Goal: Information Seeking & Learning: Learn about a topic

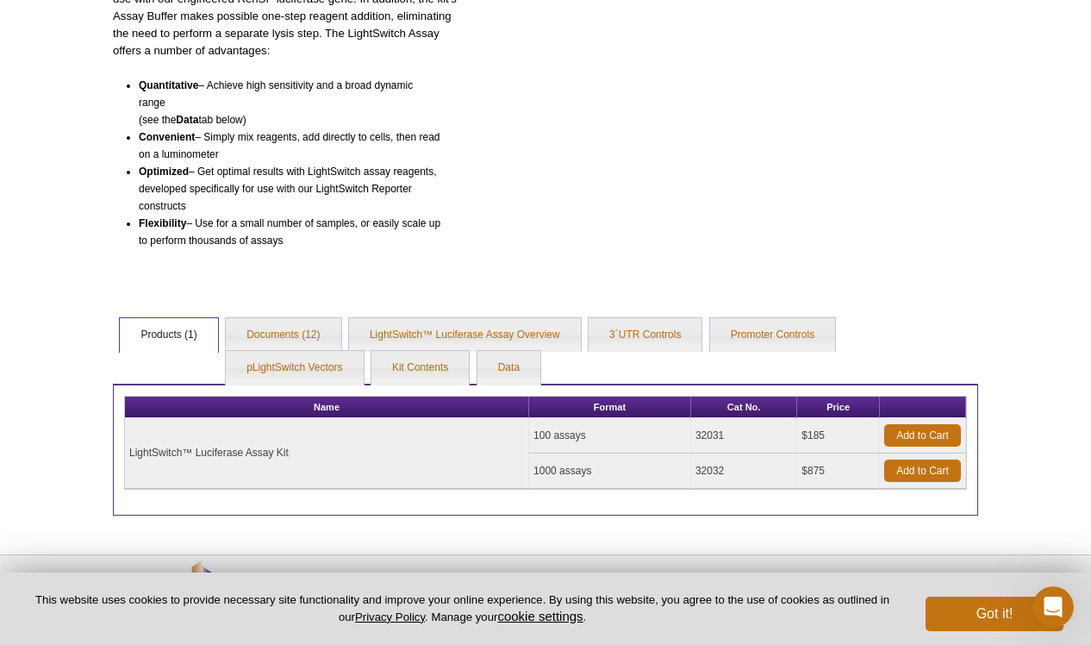
scroll to position [325, 0]
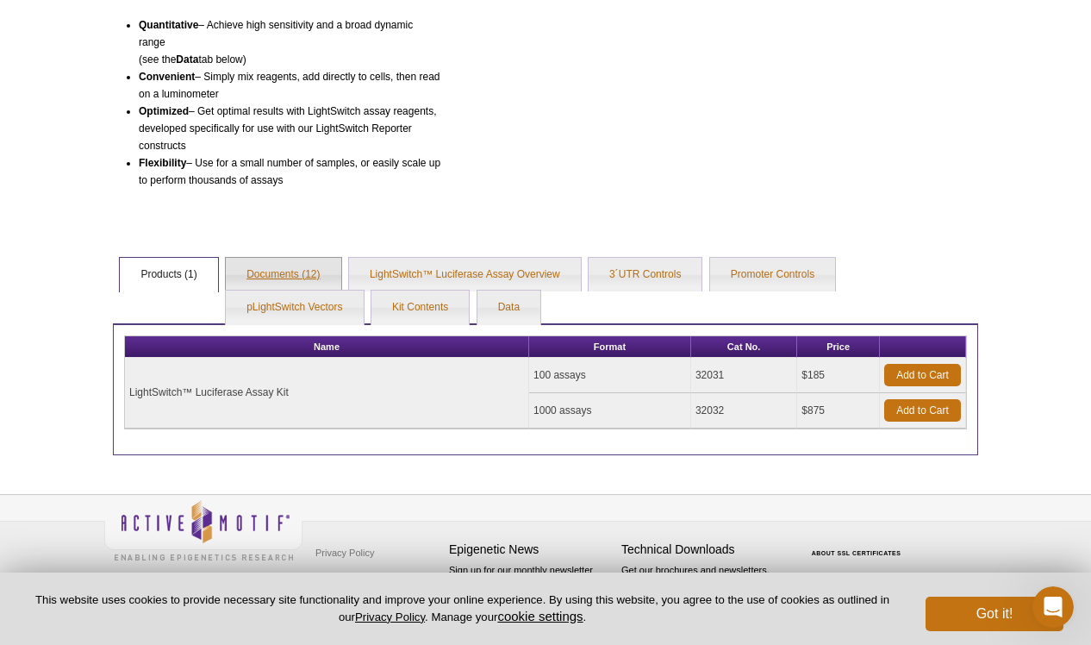
click at [313, 264] on link "Documents (12)" at bounding box center [283, 275] width 115 height 34
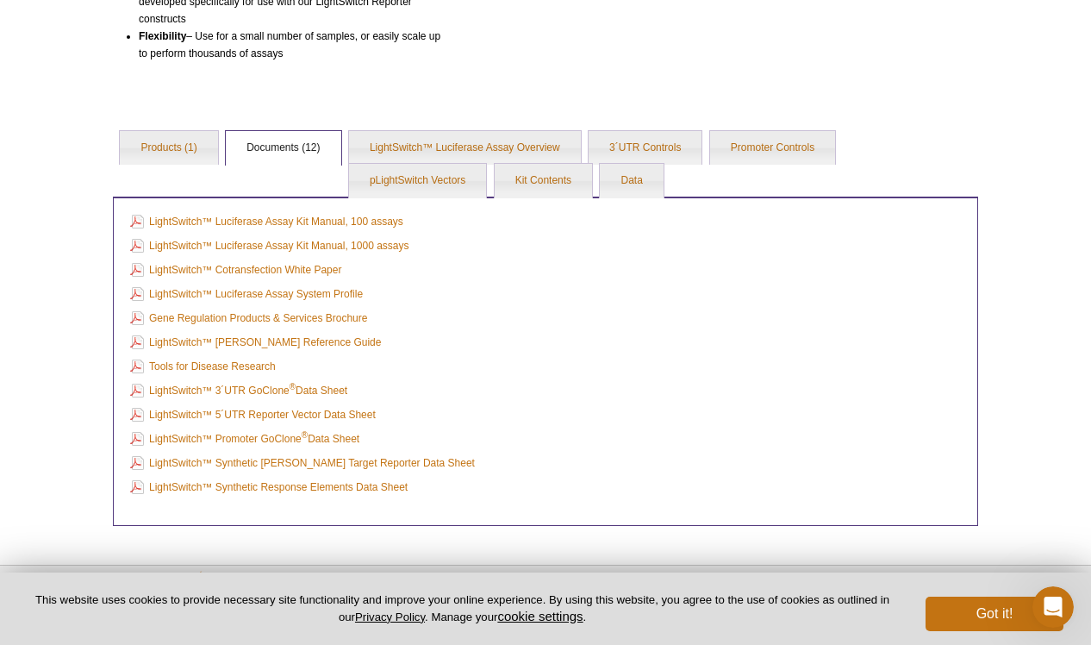
scroll to position [522, 0]
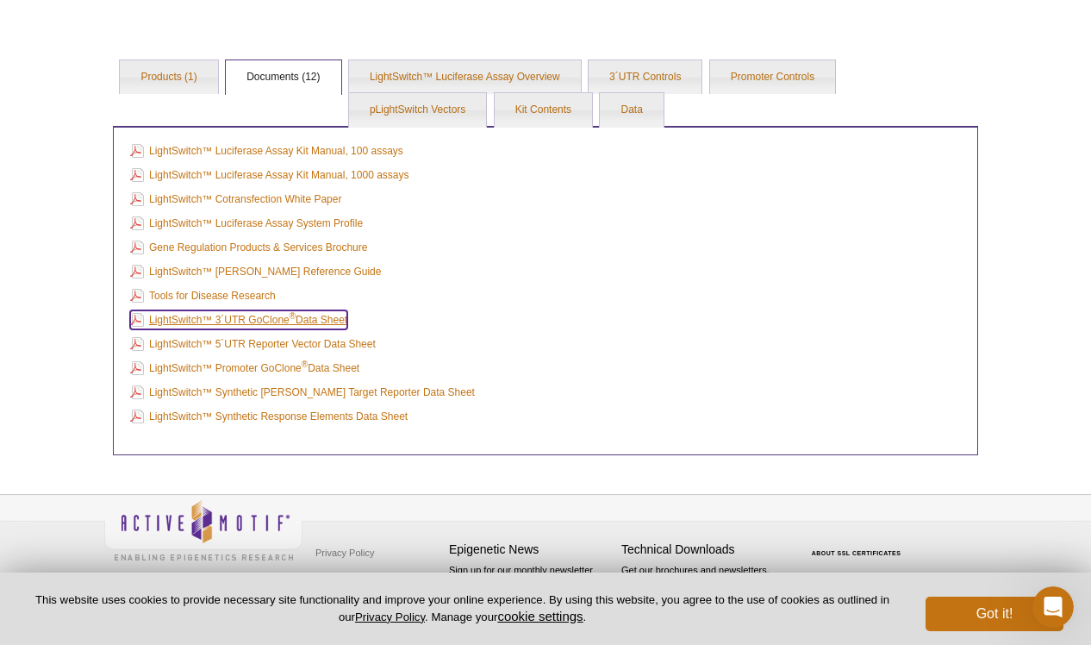
click at [343, 327] on link "LightSwitch™ 3´UTR GoClone ® Data Sheet" at bounding box center [238, 319] width 217 height 19
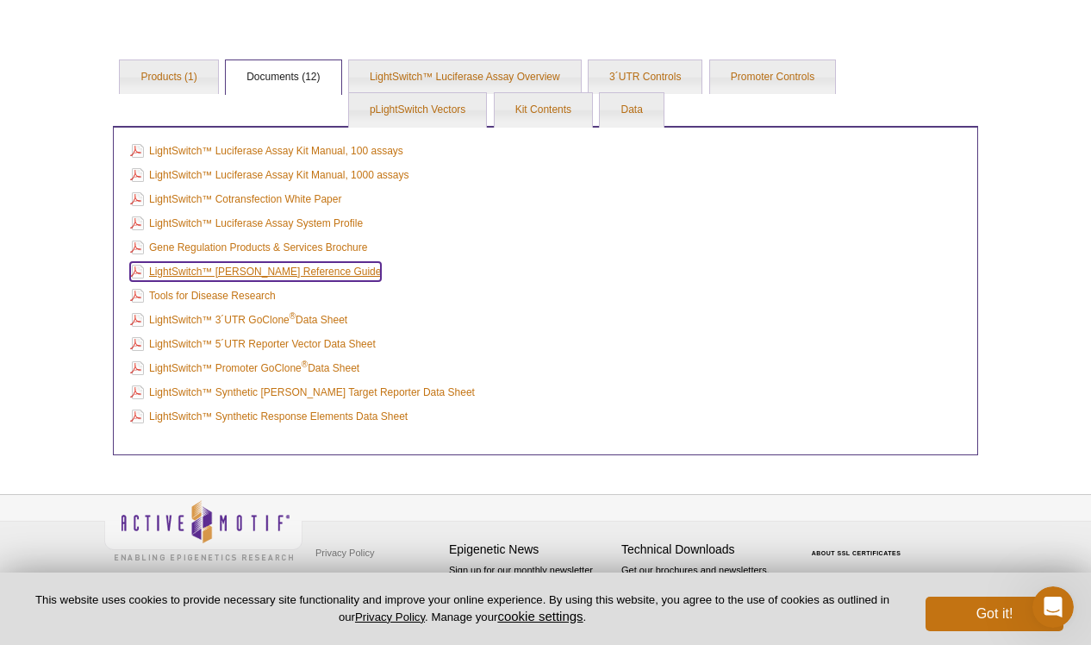
click at [324, 274] on link "LightSwitch™ miRNA Reference Guide" at bounding box center [255, 271] width 251 height 19
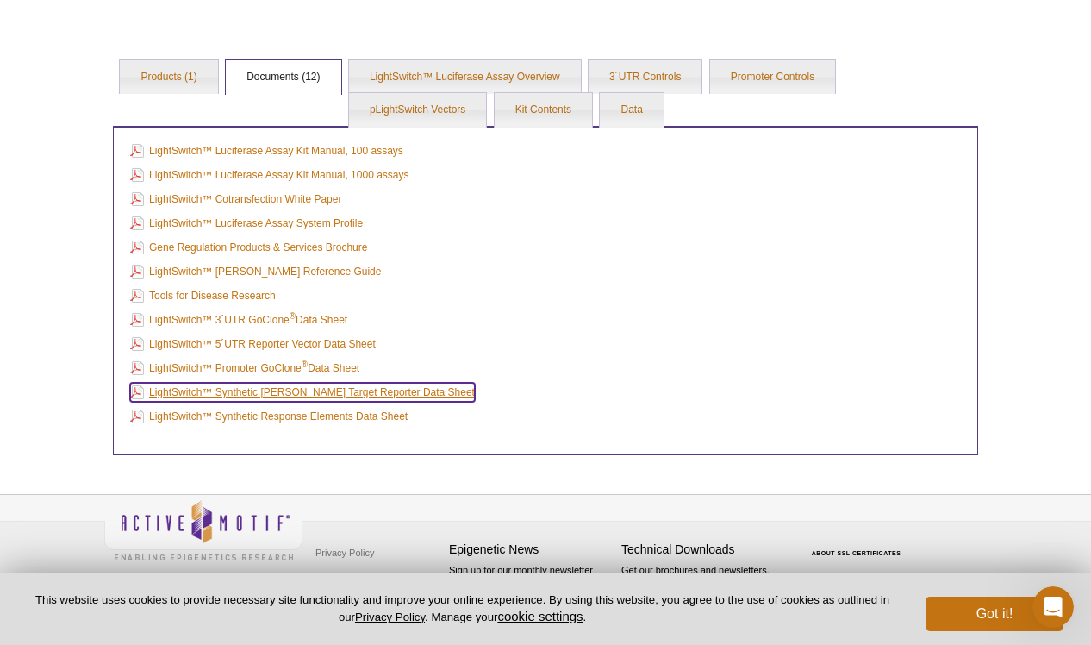
click at [254, 386] on link "LightSwitch™ Synthetic miRNA Target Reporter Data Sheet" at bounding box center [302, 392] width 345 height 19
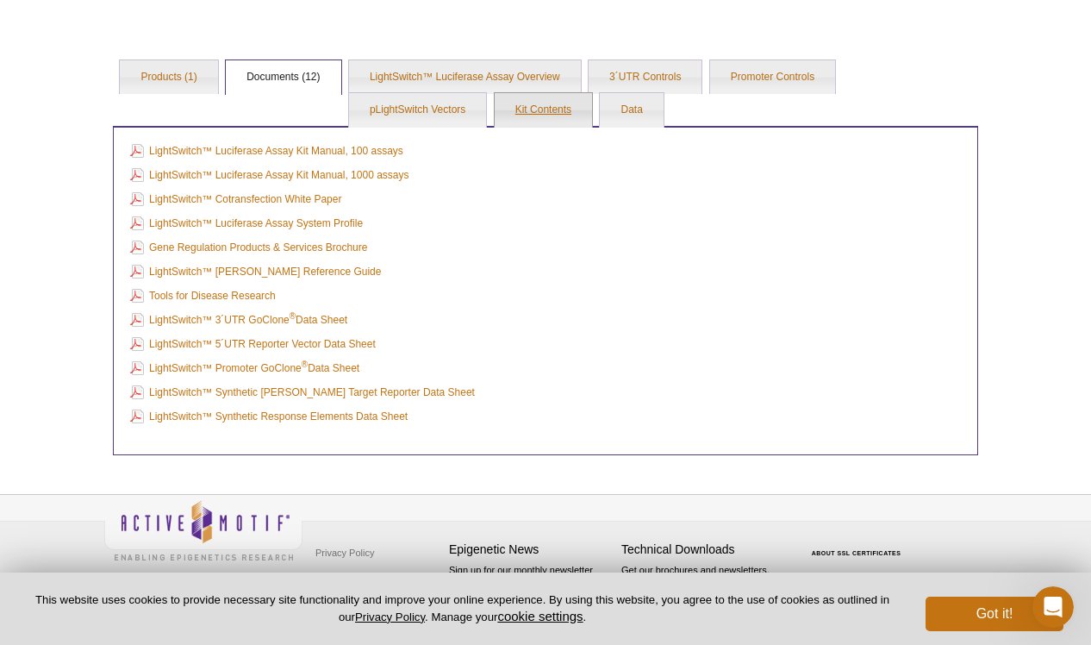
click at [561, 109] on link "Kit Contents" at bounding box center [543, 110] width 97 height 34
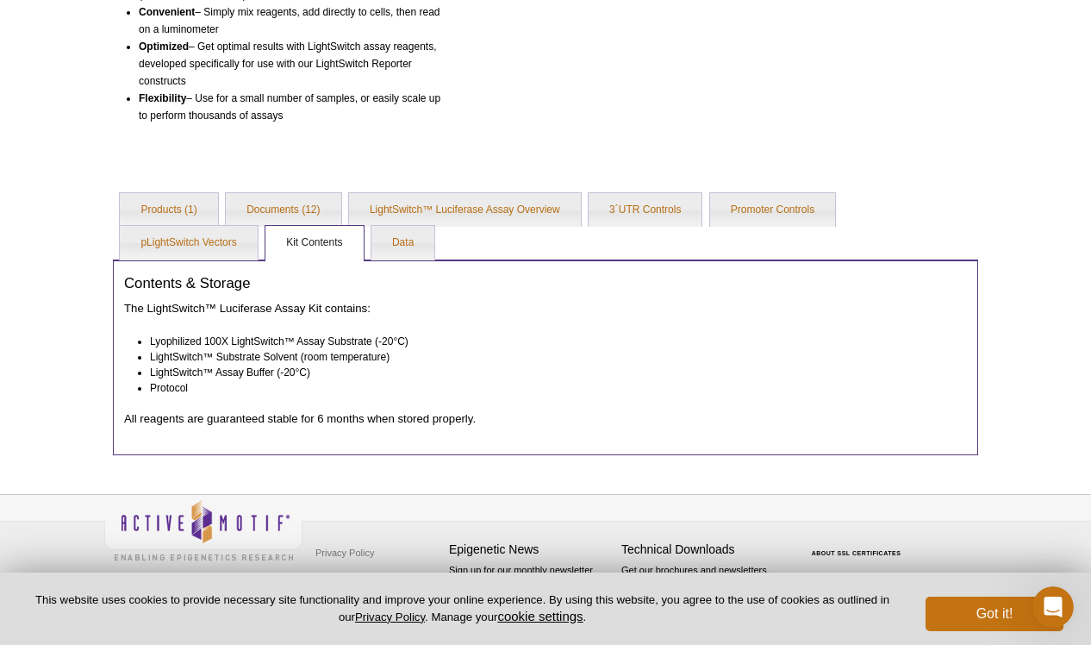
scroll to position [390, 0]
click at [425, 245] on link "Data" at bounding box center [403, 243] width 63 height 34
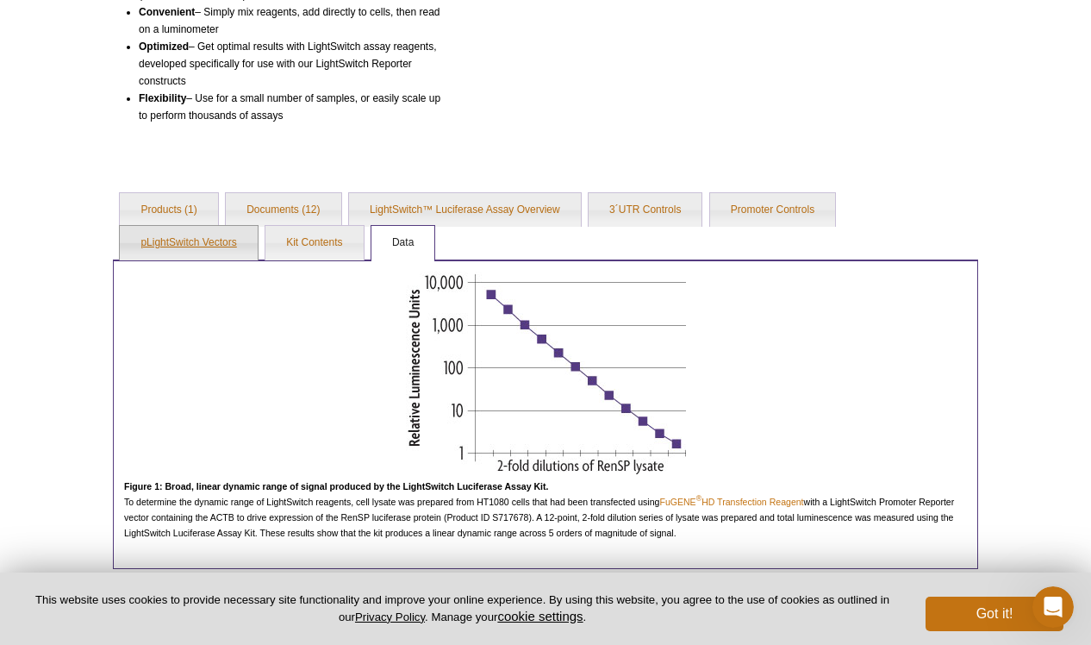
click at [235, 245] on link "pLightSwitch Vectors" at bounding box center [188, 243] width 137 height 34
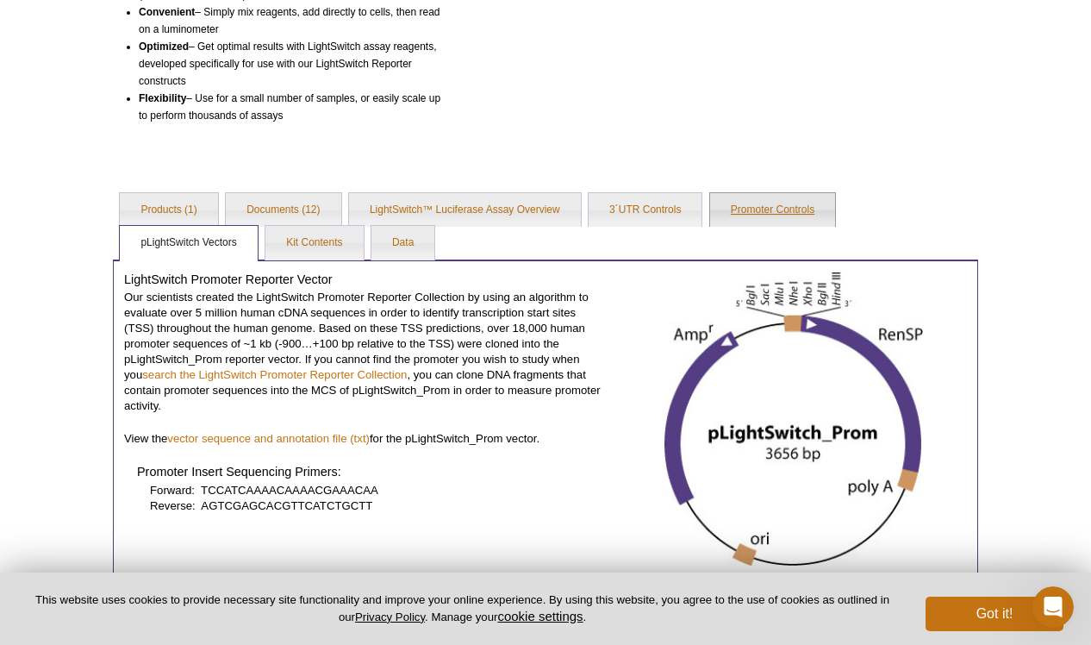
click at [791, 216] on link "Promoter Controls" at bounding box center [772, 210] width 125 height 34
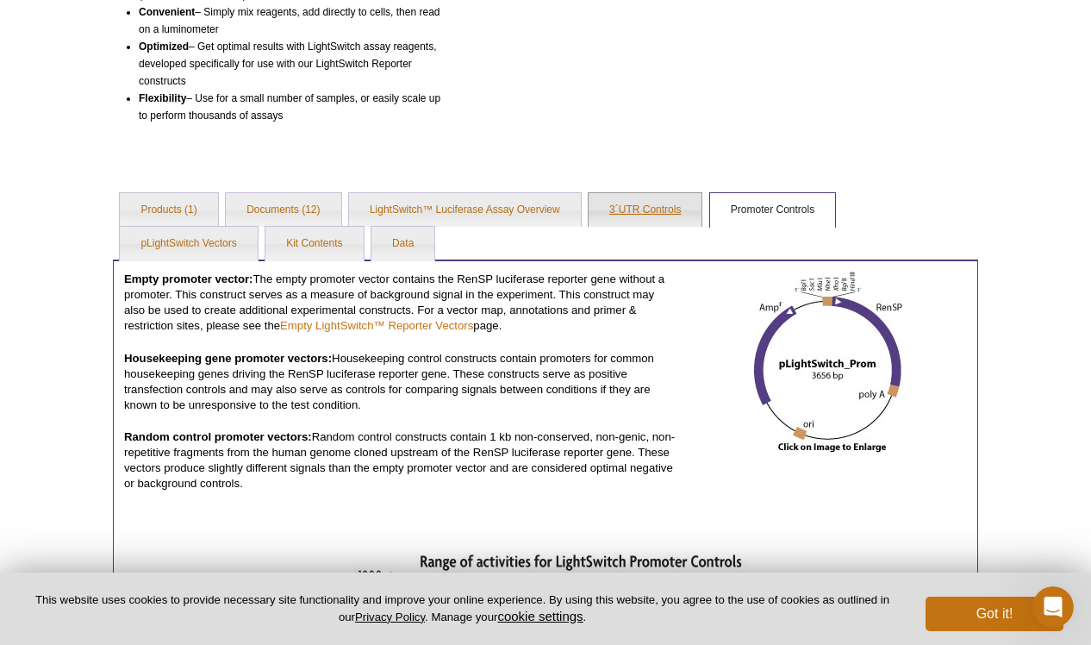
click at [663, 210] on link "3´UTR Controls" at bounding box center [645, 210] width 113 height 34
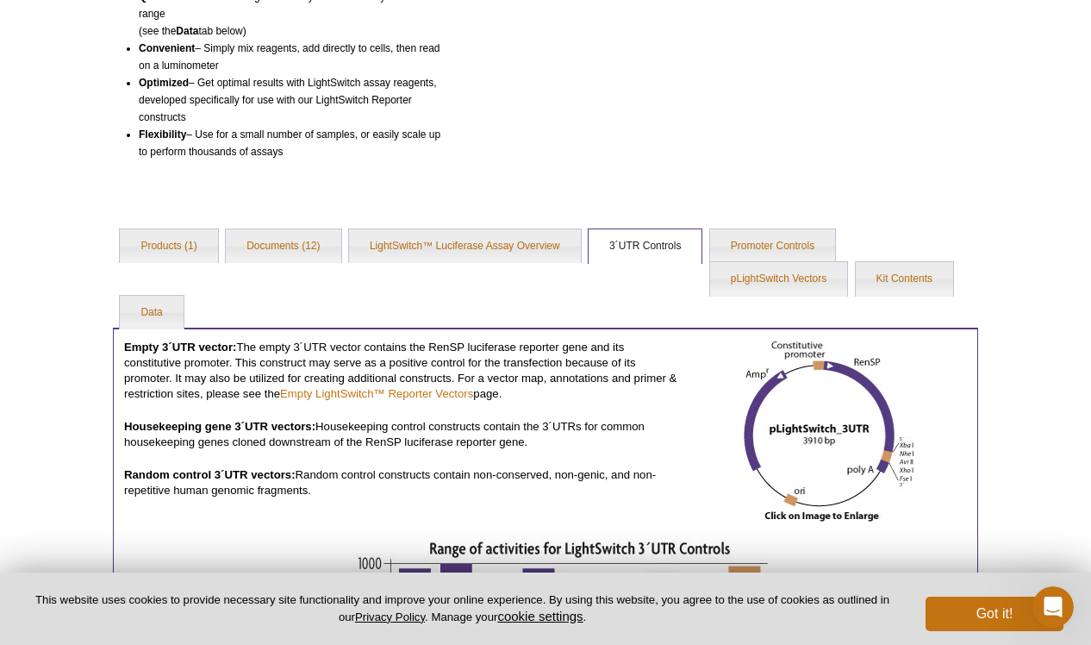
scroll to position [352, 0]
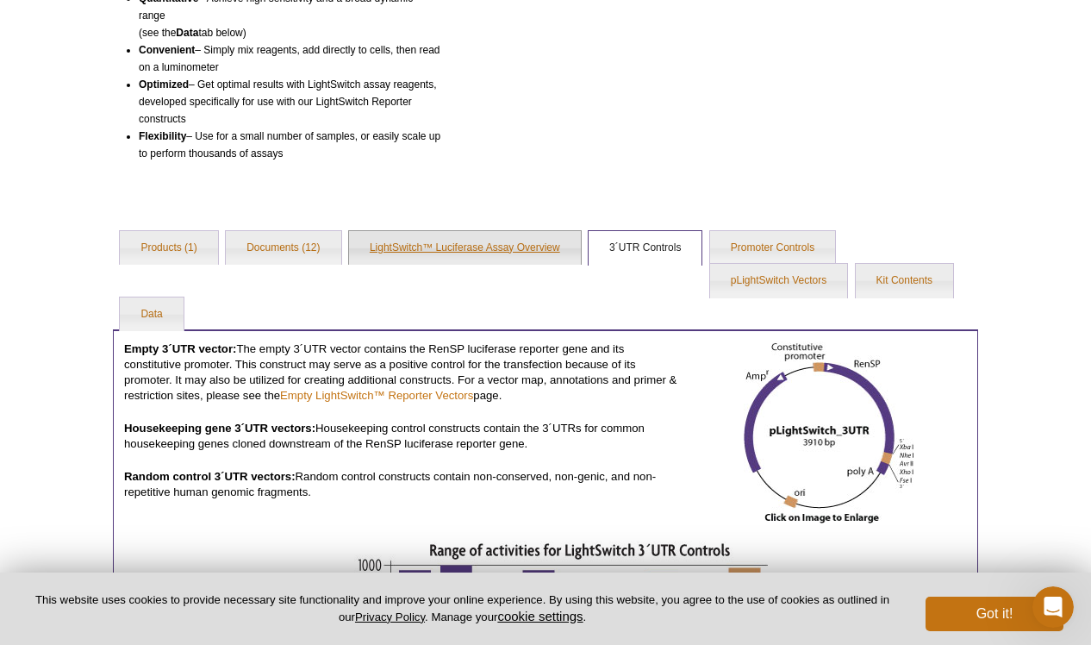
click at [518, 254] on link "LightSwitch™ Luciferase Assay Overview" at bounding box center [465, 248] width 232 height 34
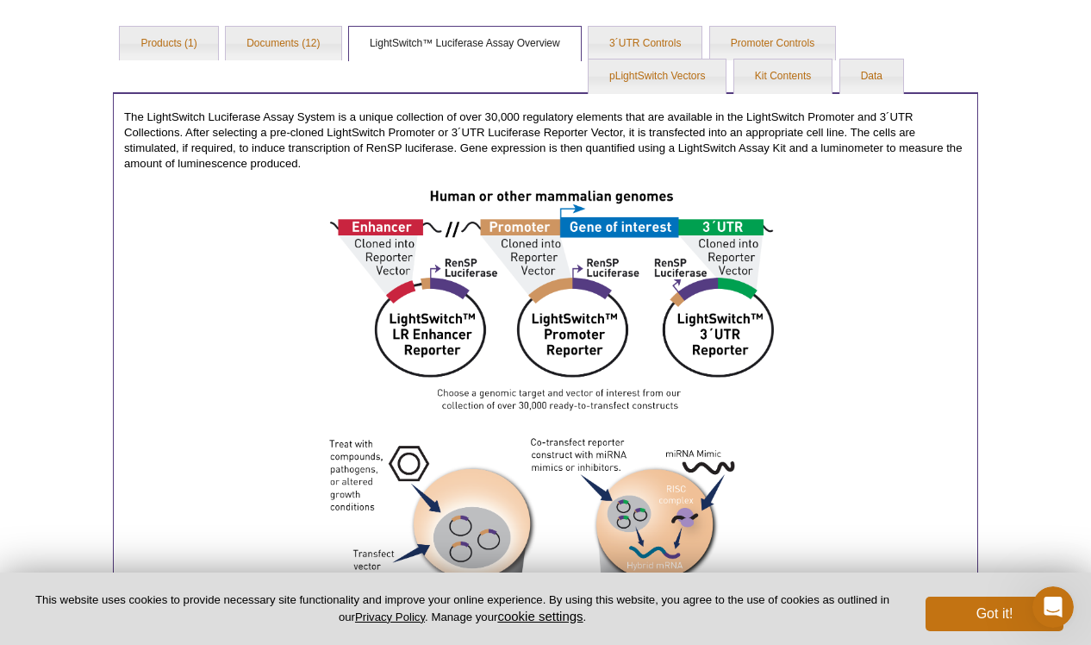
scroll to position [555, 0]
click at [284, 55] on link "Documents (12)" at bounding box center [283, 45] width 115 height 34
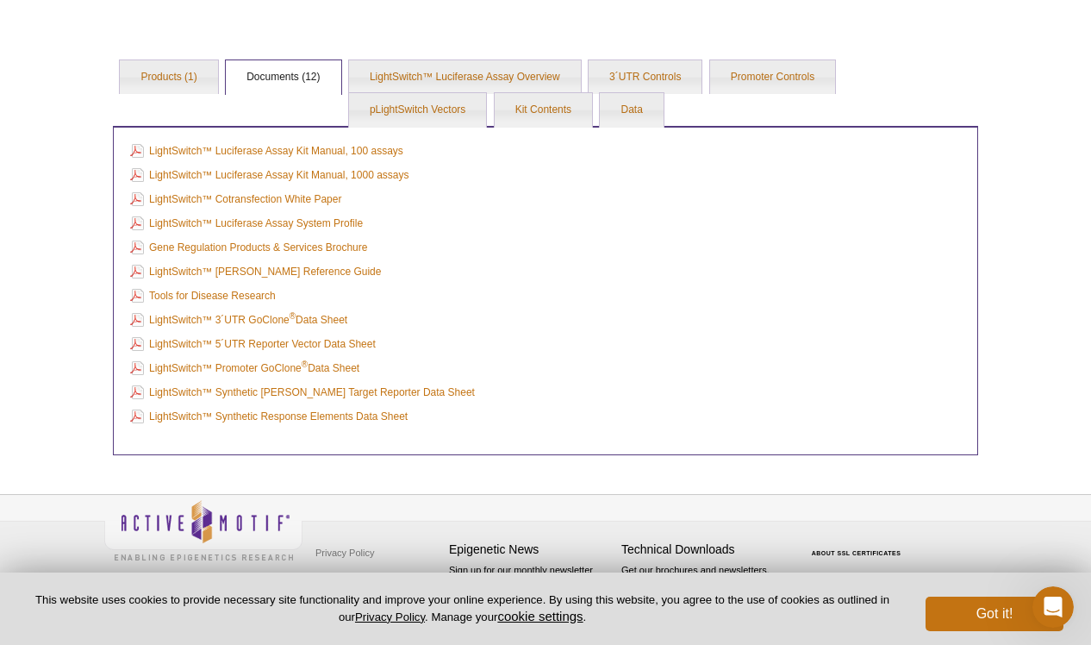
scroll to position [522, 0]
click at [186, 75] on link "Products (1)" at bounding box center [168, 77] width 97 height 34
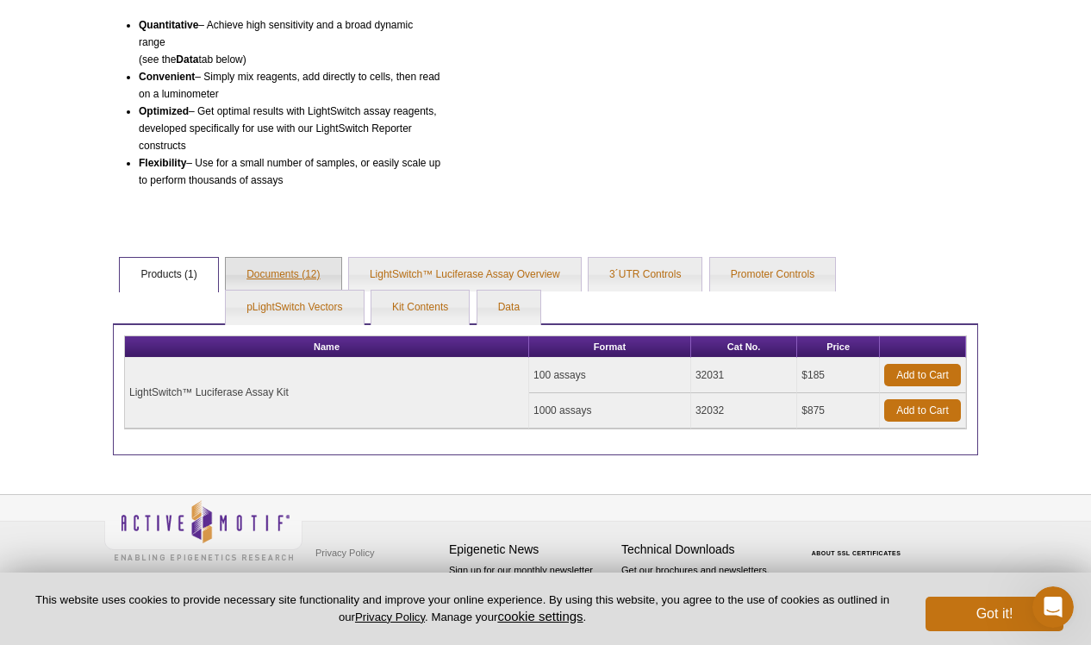
click at [258, 261] on link "Documents (12)" at bounding box center [283, 275] width 115 height 34
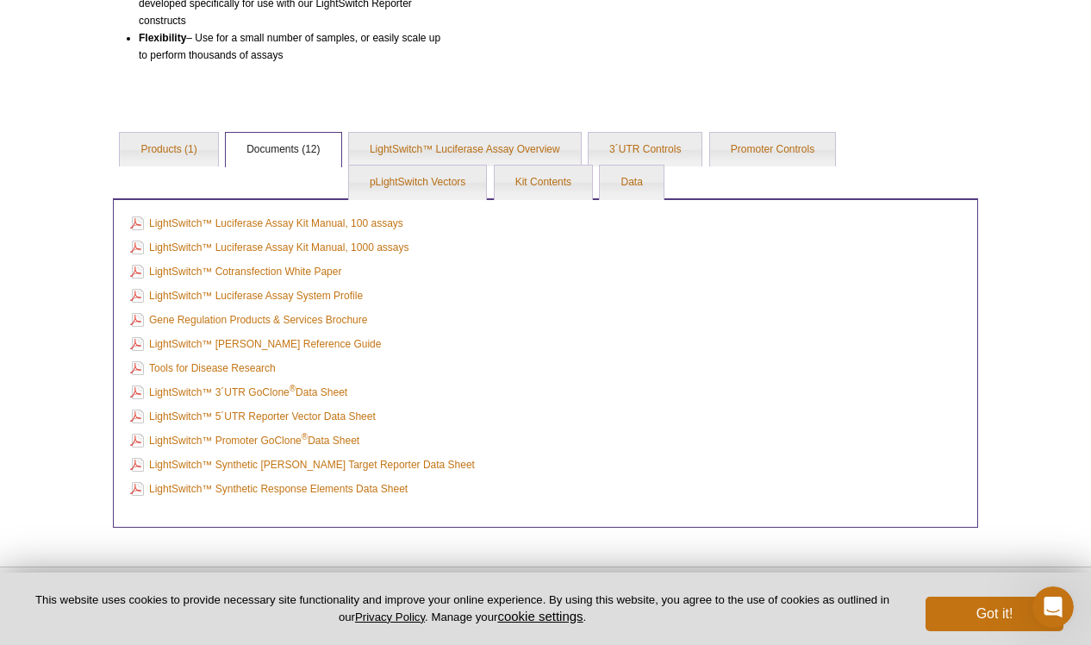
scroll to position [449, 0]
click at [310, 219] on link "LightSwitch™ Luciferase Assay Kit Manual, 100 assays" at bounding box center [266, 224] width 273 height 19
